Goal: Information Seeking & Learning: Compare options

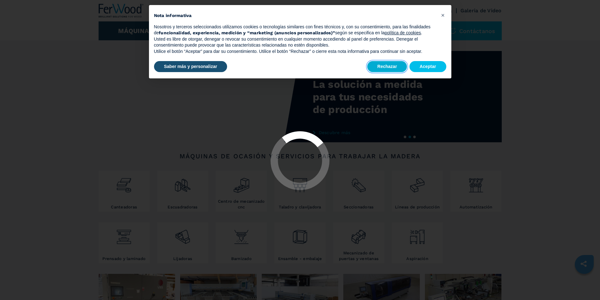
click at [390, 66] on button "Rechazar" at bounding box center [387, 66] width 40 height 11
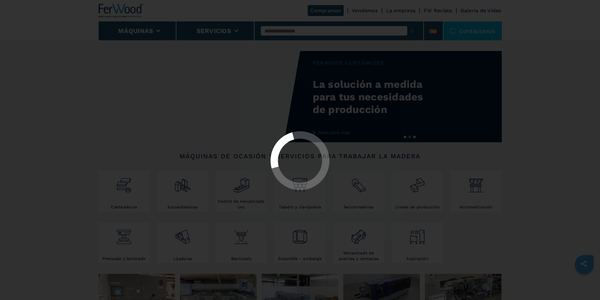
select select "**********"
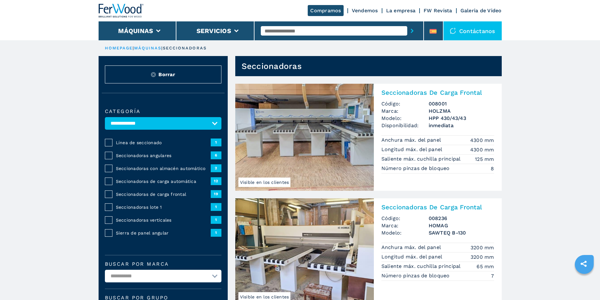
click at [216, 198] on span "19" at bounding box center [216, 194] width 11 height 8
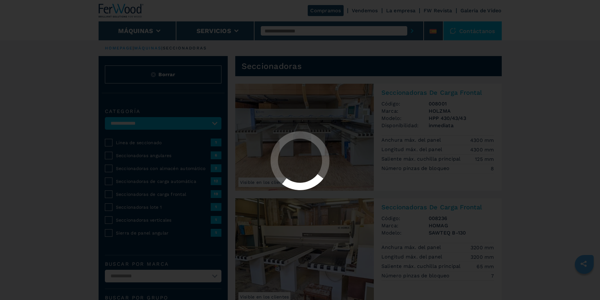
select select "**********"
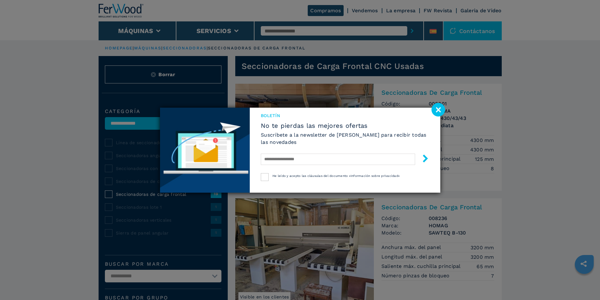
click at [442, 109] on image at bounding box center [439, 110] width 14 height 14
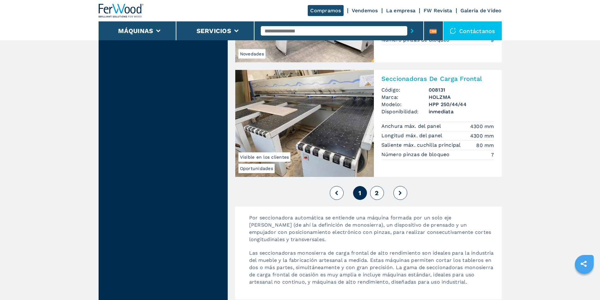
scroll to position [1386, 0]
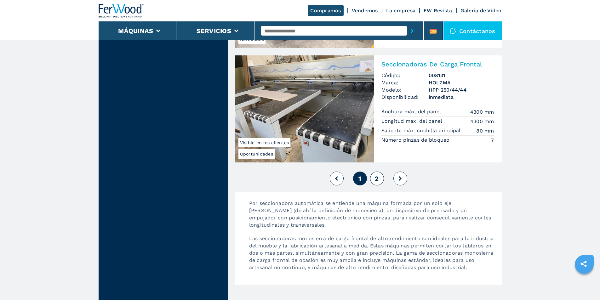
click at [374, 180] on button "2" at bounding box center [377, 179] width 14 height 14
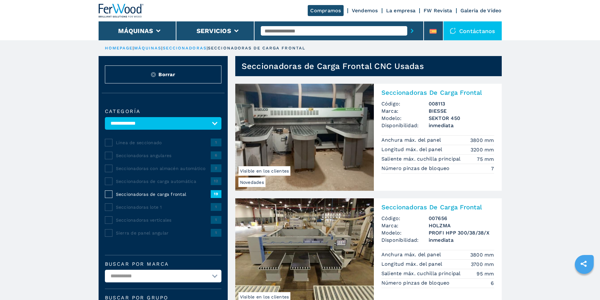
click at [214, 185] on span "12" at bounding box center [216, 181] width 11 height 8
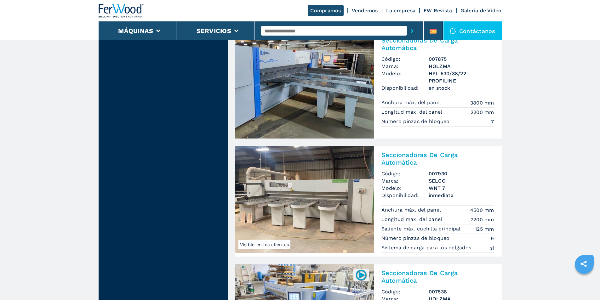
scroll to position [787, 0]
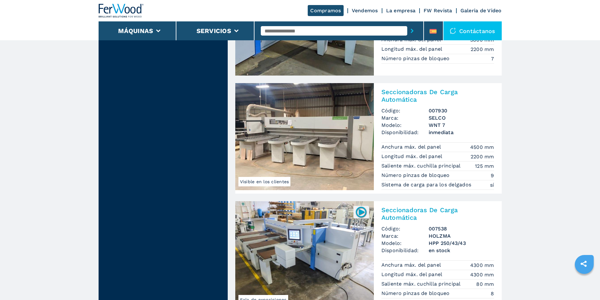
click at [318, 151] on img at bounding box center [304, 136] width 139 height 107
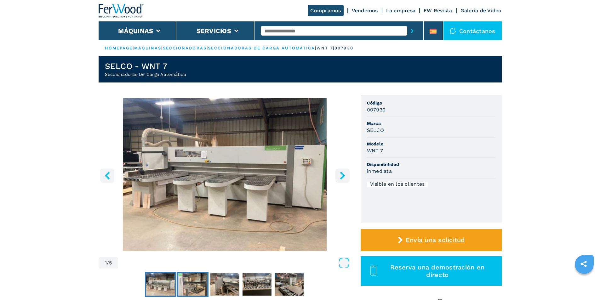
click at [201, 283] on img "Go to Slide 2" at bounding box center [192, 284] width 29 height 23
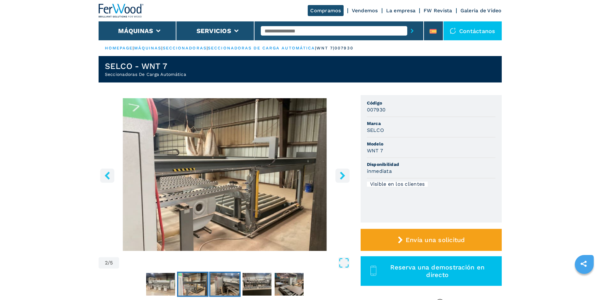
click at [227, 285] on img "Go to Slide 3" at bounding box center [224, 284] width 29 height 23
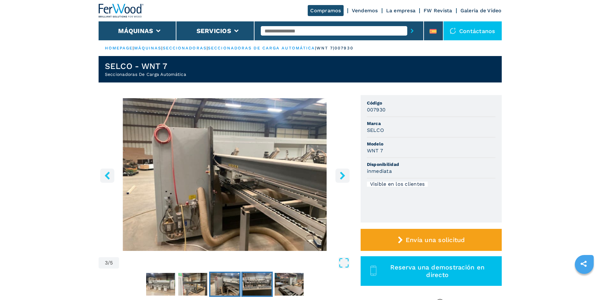
click at [249, 286] on img "Go to Slide 4" at bounding box center [257, 284] width 29 height 23
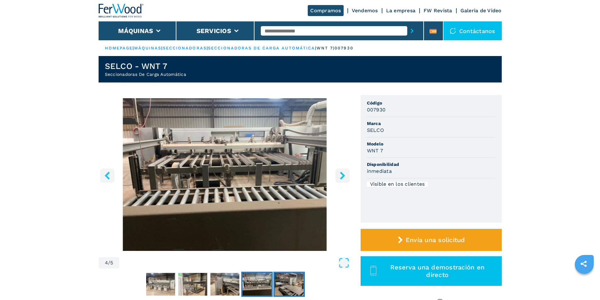
click at [284, 288] on img "Go to Slide 5" at bounding box center [289, 284] width 29 height 23
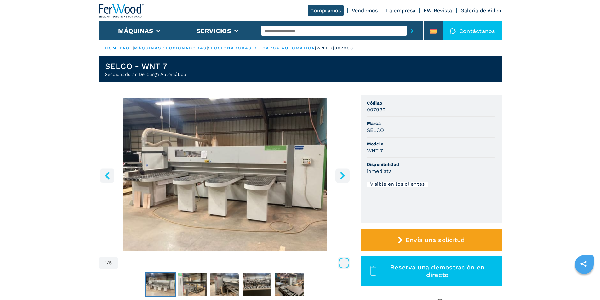
select select "**********"
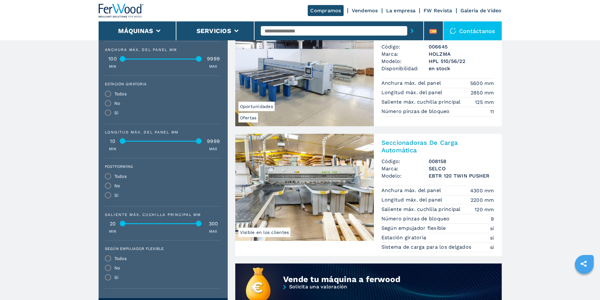
scroll to position [315, 0]
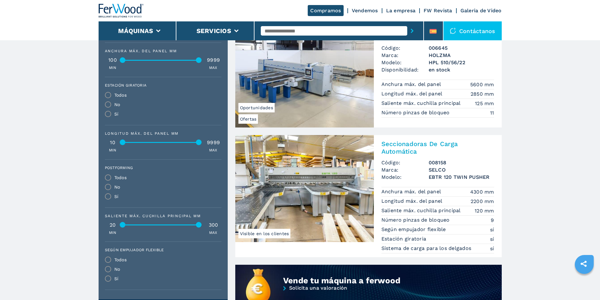
click at [351, 167] on img at bounding box center [304, 188] width 139 height 107
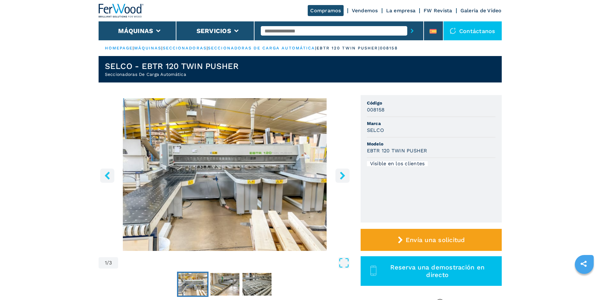
click at [342, 177] on icon "right-button" at bounding box center [342, 176] width 5 height 8
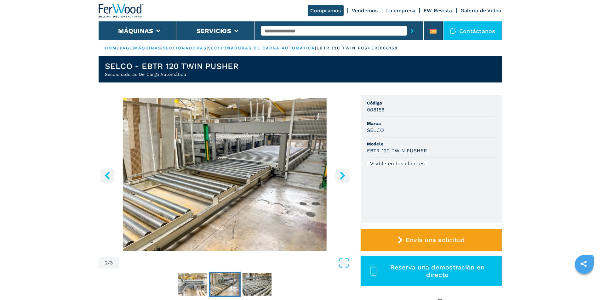
click at [341, 176] on icon "right-button" at bounding box center [343, 176] width 8 height 8
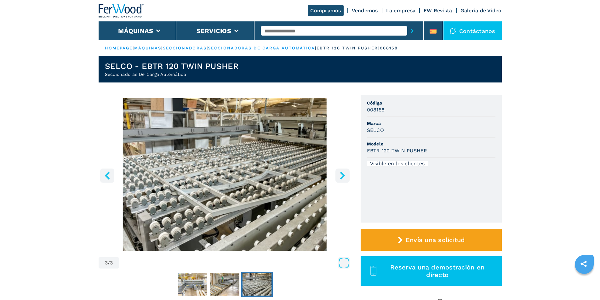
click at [341, 176] on icon "right-button" at bounding box center [343, 176] width 8 height 8
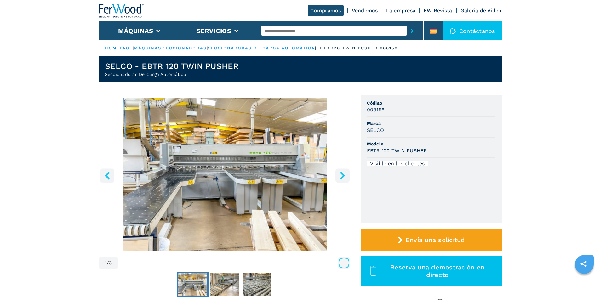
click at [341, 176] on icon "right-button" at bounding box center [343, 176] width 8 height 8
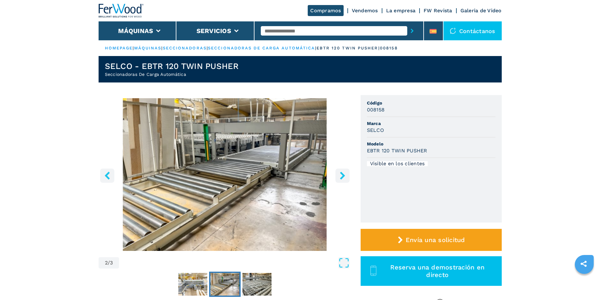
click at [341, 176] on icon "right-button" at bounding box center [343, 176] width 8 height 8
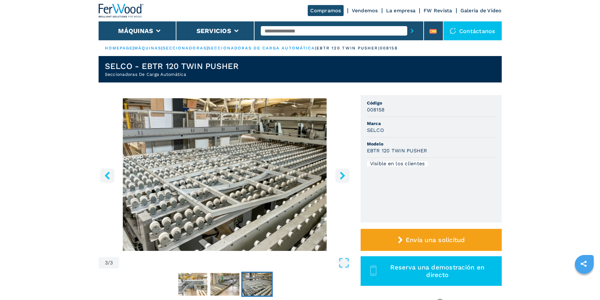
click at [341, 176] on icon "right-button" at bounding box center [343, 176] width 8 height 8
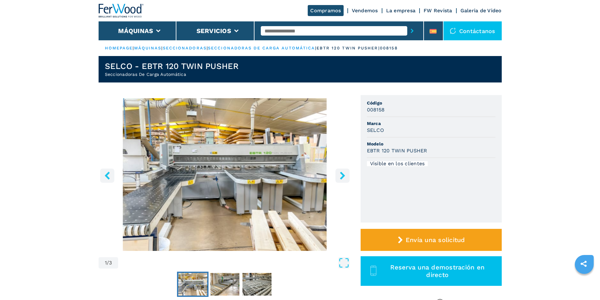
click at [341, 176] on icon "right-button" at bounding box center [343, 176] width 8 height 8
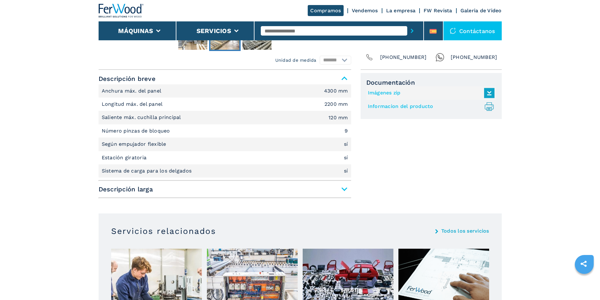
scroll to position [252, 0]
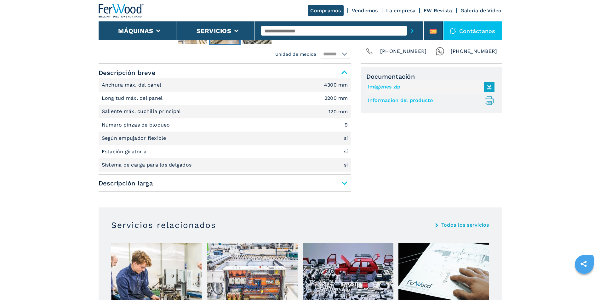
click at [343, 180] on span "Descripción larga" at bounding box center [225, 183] width 253 height 11
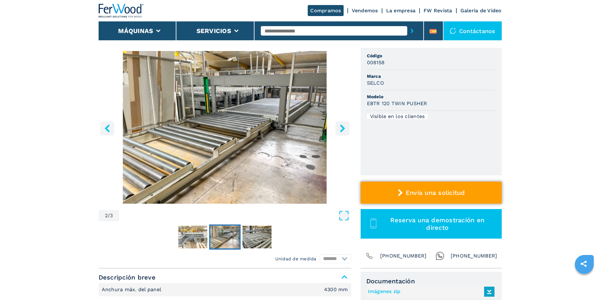
scroll to position [0, 0]
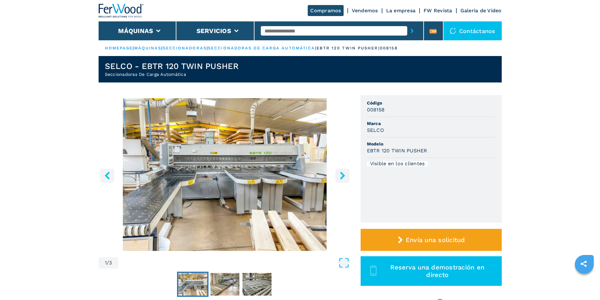
select select "**********"
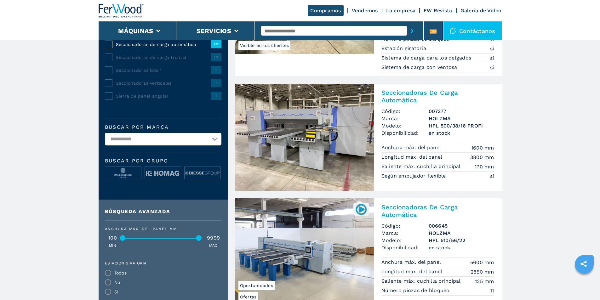
scroll to position [31, 0]
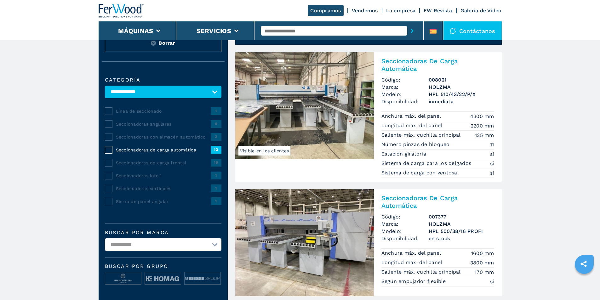
click at [215, 166] on span "19" at bounding box center [216, 163] width 11 height 8
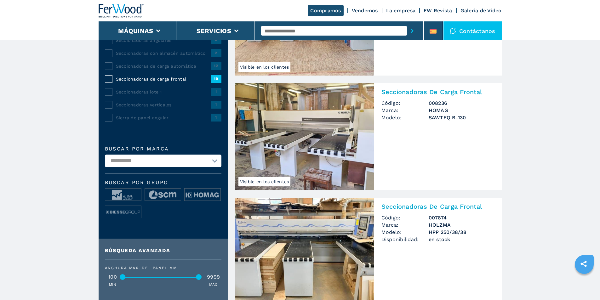
scroll to position [126, 0]
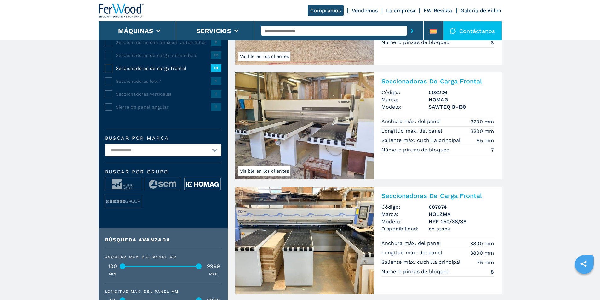
click at [197, 189] on img at bounding box center [203, 184] width 36 height 13
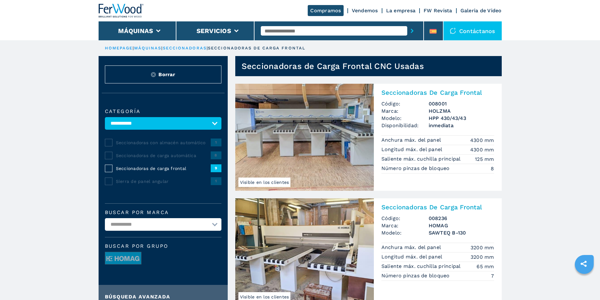
click at [219, 159] on span "8" at bounding box center [216, 155] width 11 height 8
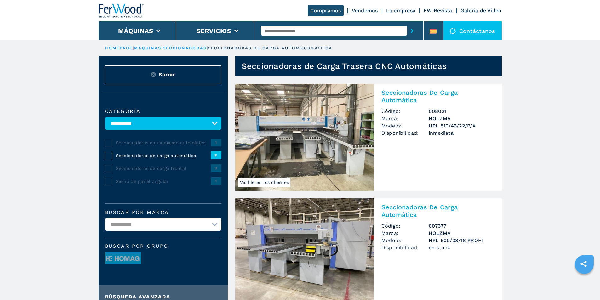
click at [213, 231] on select "**********" at bounding box center [163, 224] width 117 height 13
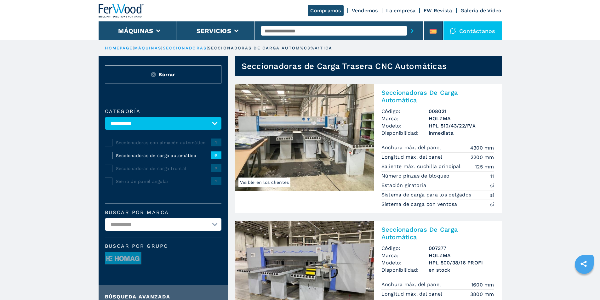
click at [213, 231] on select "**********" at bounding box center [163, 224] width 117 height 13
click at [215, 231] on select "**********" at bounding box center [163, 224] width 117 height 13
select select "******"
click at [105, 223] on select "**********" at bounding box center [163, 224] width 117 height 13
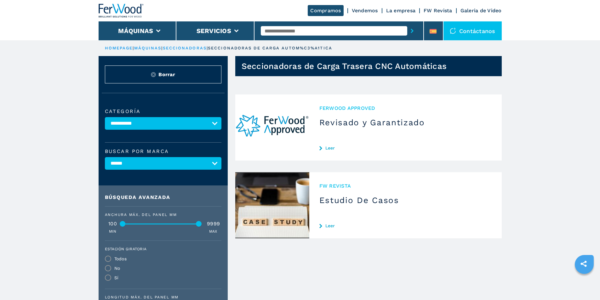
click at [195, 128] on select "**********" at bounding box center [163, 123] width 117 height 13
click at [105, 122] on select "**********" at bounding box center [163, 123] width 117 height 13
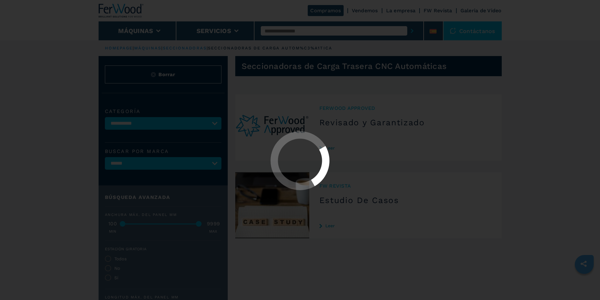
select select
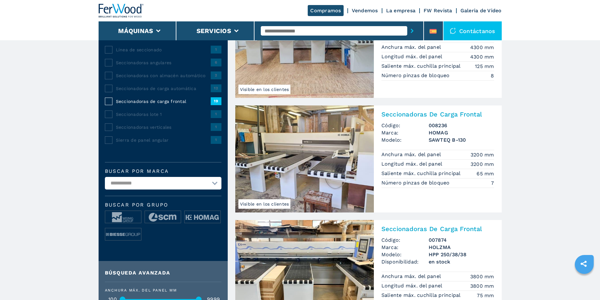
scroll to position [94, 0]
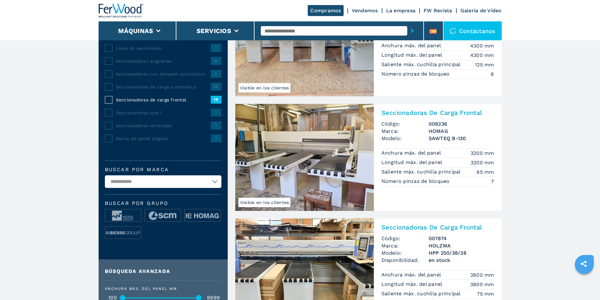
click at [216, 90] on span "12" at bounding box center [216, 87] width 11 height 8
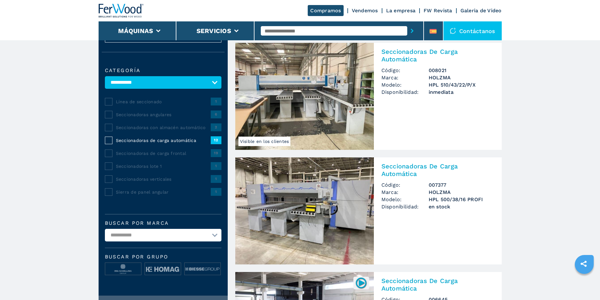
scroll to position [94, 0]
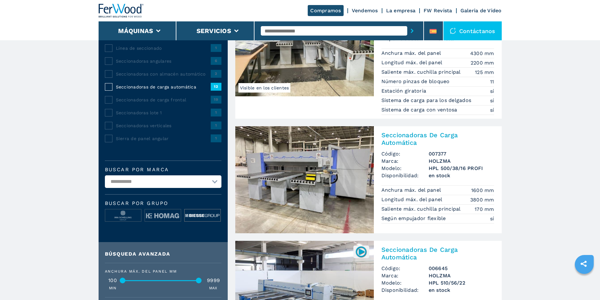
click at [200, 220] on img at bounding box center [203, 215] width 36 height 13
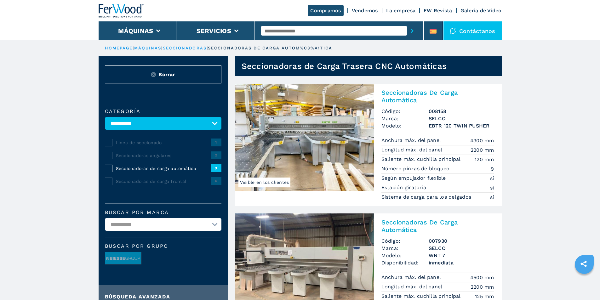
click at [216, 185] on span "6" at bounding box center [216, 181] width 11 height 8
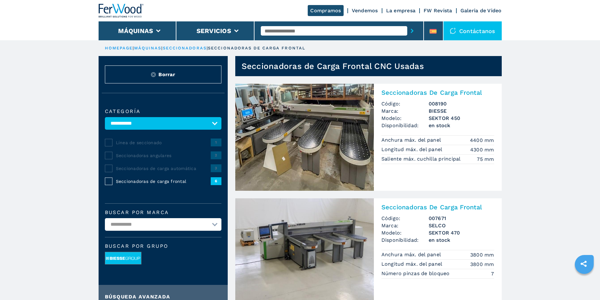
click at [140, 260] on img at bounding box center [123, 258] width 36 height 13
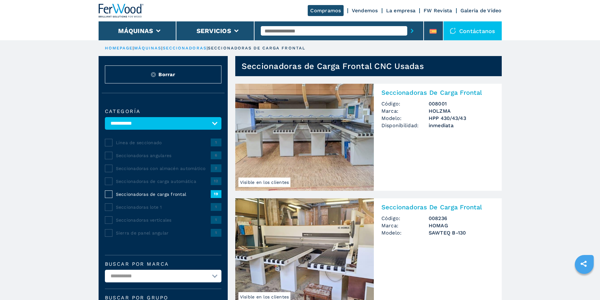
scroll to position [94, 0]
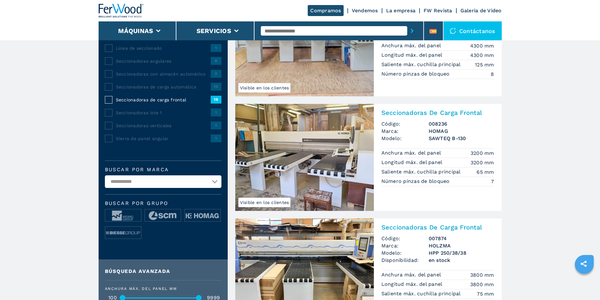
click at [216, 77] on span "2" at bounding box center [216, 74] width 11 height 8
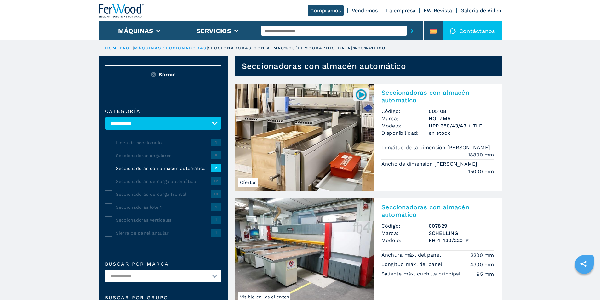
click at [215, 198] on span "19" at bounding box center [216, 194] width 11 height 8
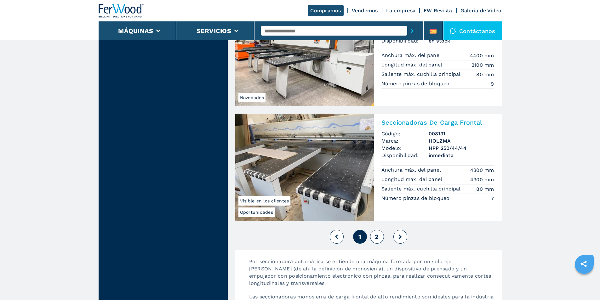
scroll to position [1323, 0]
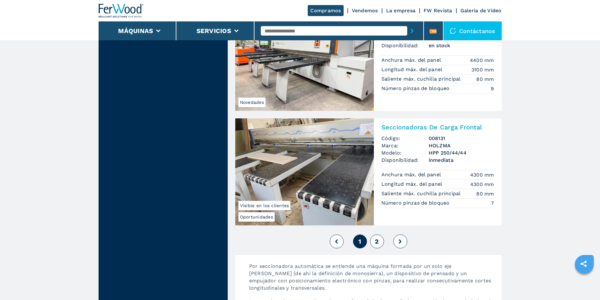
click at [375, 249] on div "1 2" at bounding box center [368, 241] width 266 height 17
click at [371, 242] on button "2" at bounding box center [377, 242] width 14 height 14
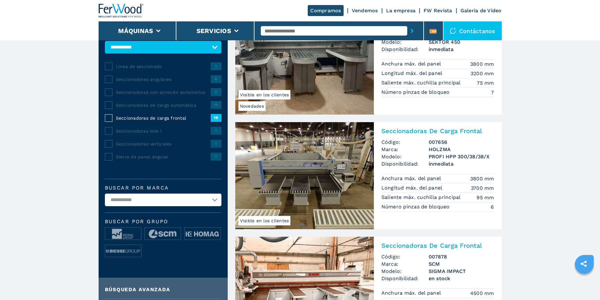
scroll to position [63, 0]
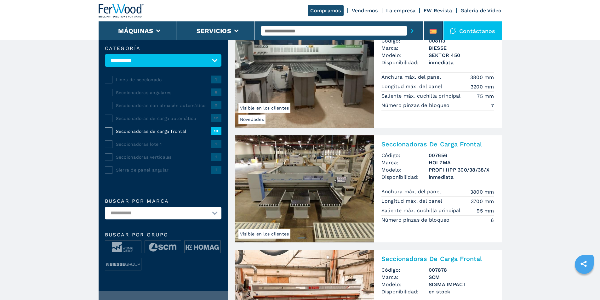
click at [326, 186] on img at bounding box center [304, 188] width 139 height 107
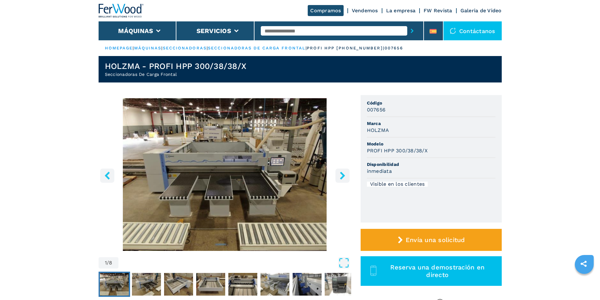
click at [344, 173] on icon "right-button" at bounding box center [343, 176] width 8 height 8
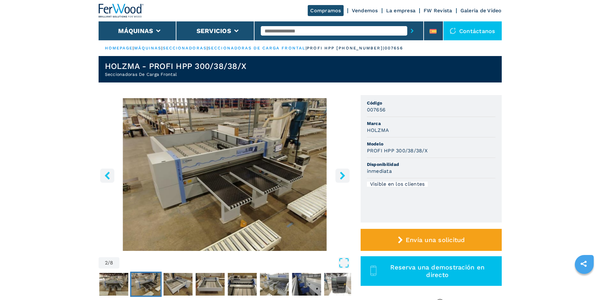
click at [344, 173] on icon "right-button" at bounding box center [343, 176] width 8 height 8
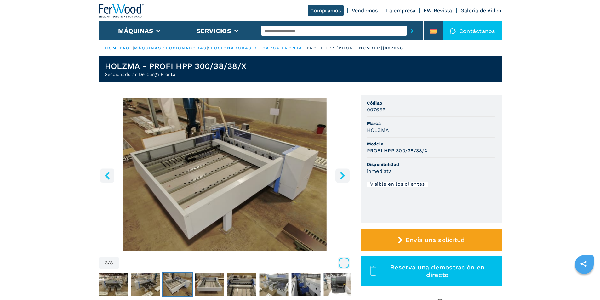
click at [344, 173] on icon "right-button" at bounding box center [343, 176] width 8 height 8
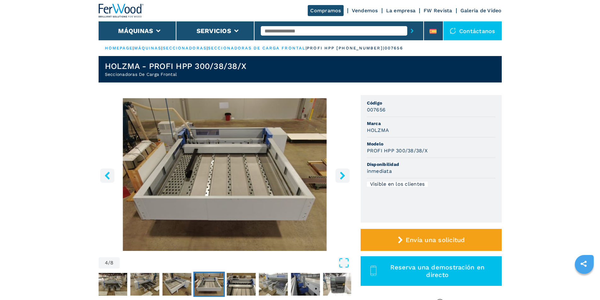
click at [344, 173] on icon "right-button" at bounding box center [343, 176] width 8 height 8
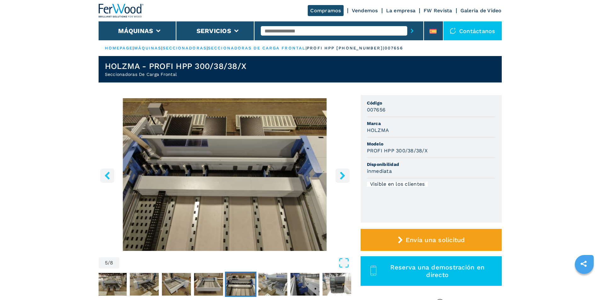
click at [344, 173] on icon "right-button" at bounding box center [343, 176] width 8 height 8
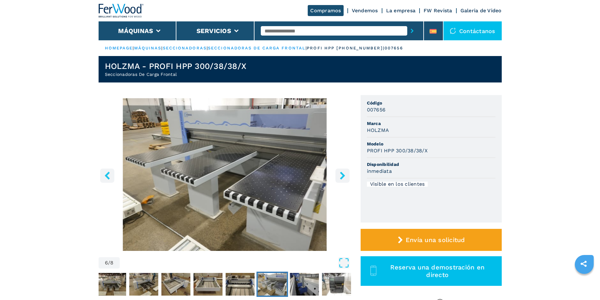
click at [344, 173] on icon "right-button" at bounding box center [343, 176] width 8 height 8
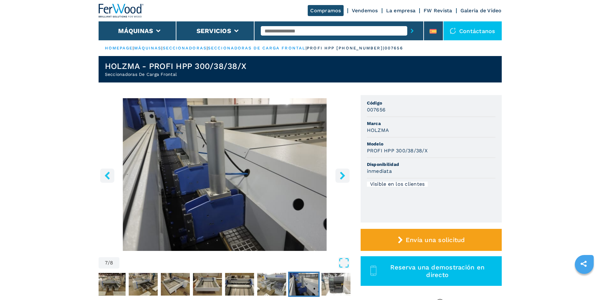
click at [344, 173] on icon "right-button" at bounding box center [343, 176] width 8 height 8
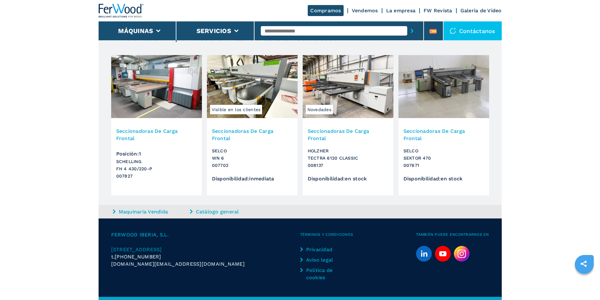
scroll to position [620, 0]
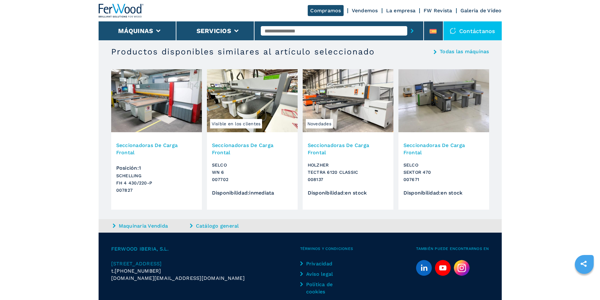
click at [264, 145] on h3 "Seccionadoras De Carga Frontal" at bounding box center [252, 149] width 81 height 14
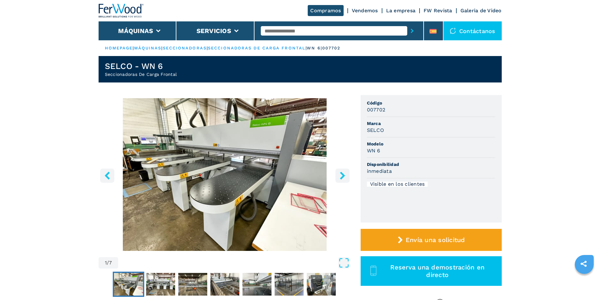
click at [339, 178] on icon "right-button" at bounding box center [343, 176] width 8 height 8
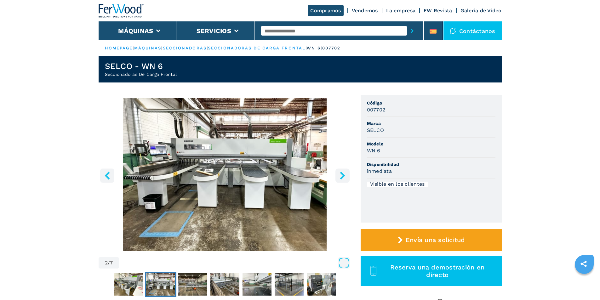
click at [337, 178] on button "right-button" at bounding box center [342, 176] width 14 height 14
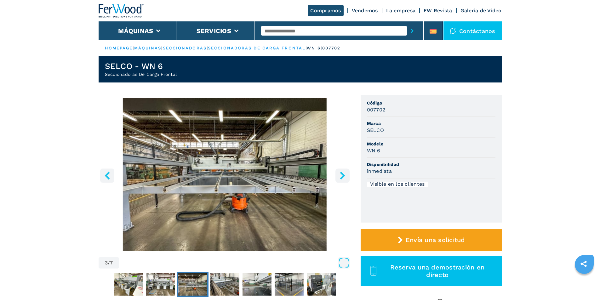
click at [337, 178] on button "right-button" at bounding box center [342, 176] width 14 height 14
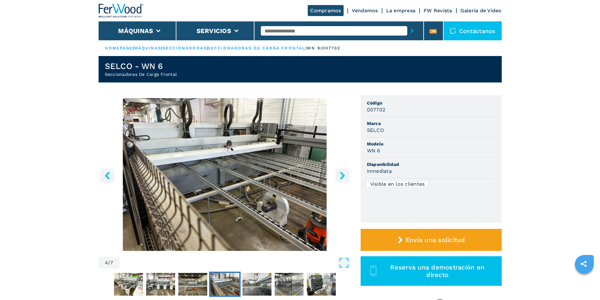
click at [336, 178] on button "right-button" at bounding box center [342, 176] width 14 height 14
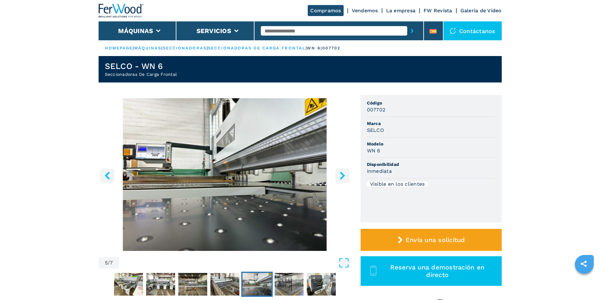
click at [336, 178] on button "right-button" at bounding box center [342, 176] width 14 height 14
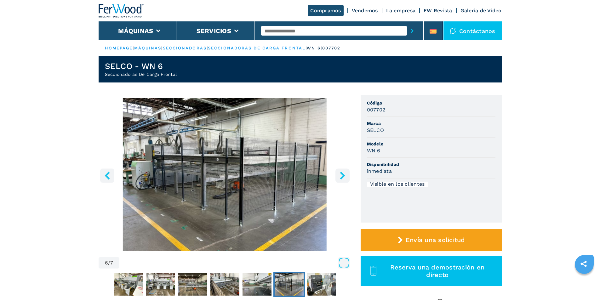
click at [336, 178] on button "right-button" at bounding box center [342, 176] width 14 height 14
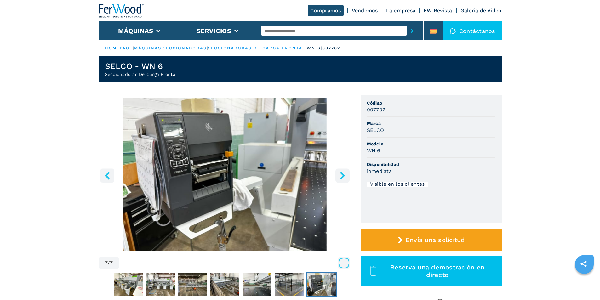
click at [336, 178] on button "right-button" at bounding box center [342, 176] width 14 height 14
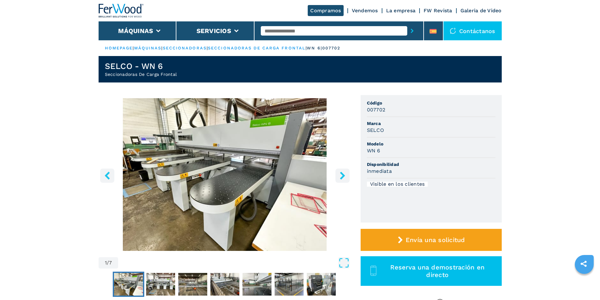
click at [336, 178] on button "right-button" at bounding box center [342, 176] width 14 height 14
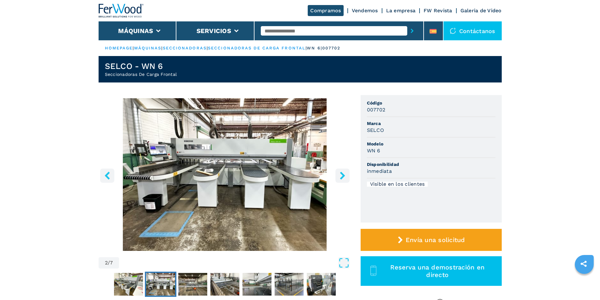
click at [336, 178] on button "right-button" at bounding box center [342, 176] width 14 height 14
click at [339, 177] on icon "right-button" at bounding box center [343, 176] width 8 height 8
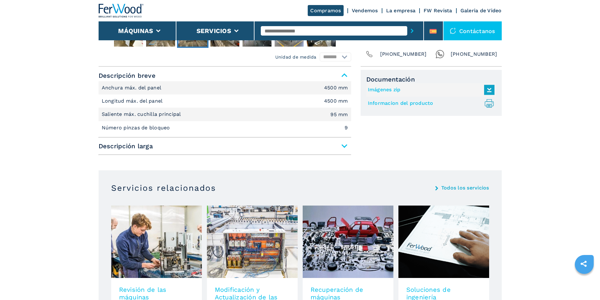
scroll to position [252, 0]
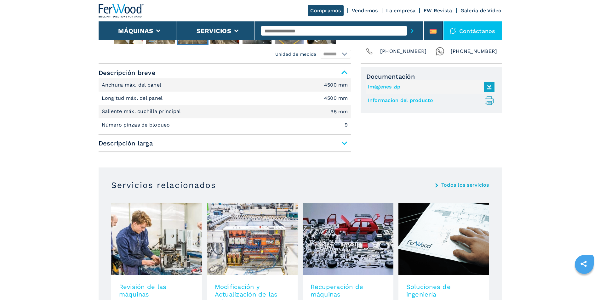
click at [45, 153] on main "HOMEPAGE | máquinas | seccionadoras | seccionadoras de carga frontal | wn 6 | 0…" at bounding box center [300, 224] width 600 height 952
click at [342, 144] on span "Descripción larga" at bounding box center [225, 143] width 253 height 11
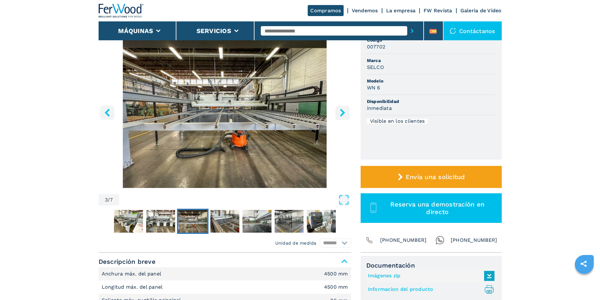
scroll to position [0, 0]
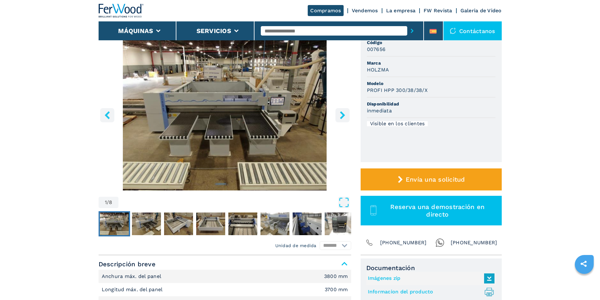
scroll to position [63, 0]
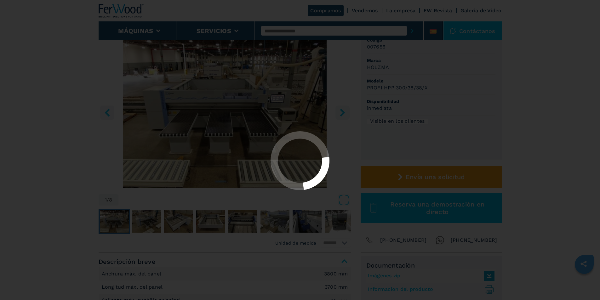
select select "**********"
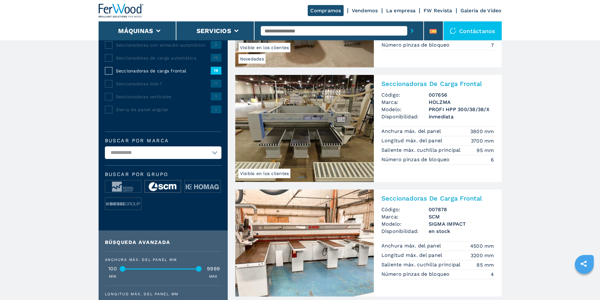
scroll to position [126, 0]
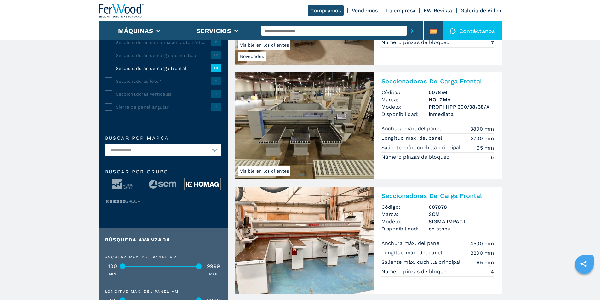
click at [194, 191] on img at bounding box center [203, 184] width 36 height 13
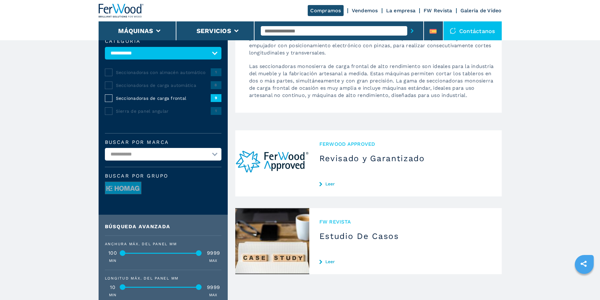
scroll to position [63, 0]
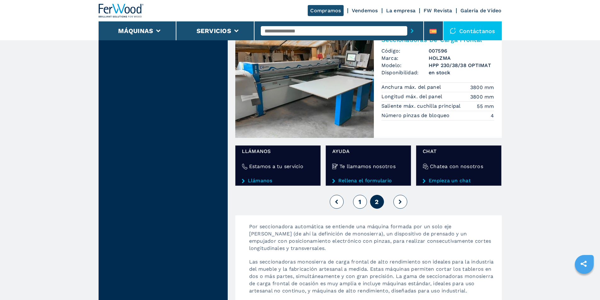
scroll to position [787, 0]
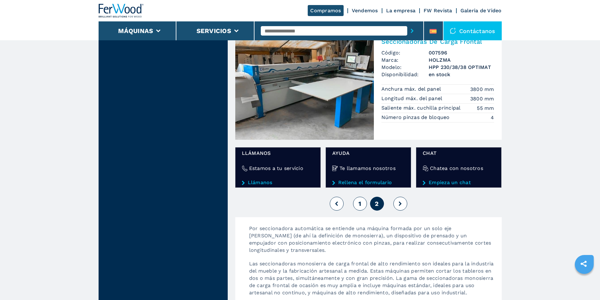
click at [363, 203] on button "1" at bounding box center [360, 204] width 14 height 14
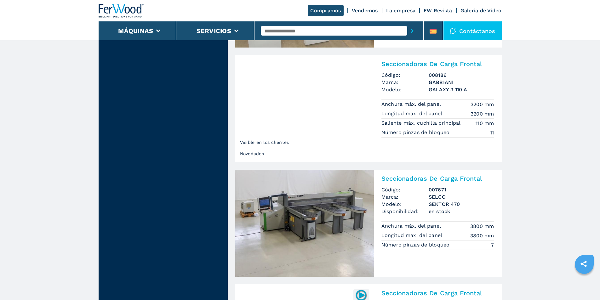
scroll to position [661, 0]
